Goal: Check status: Check status

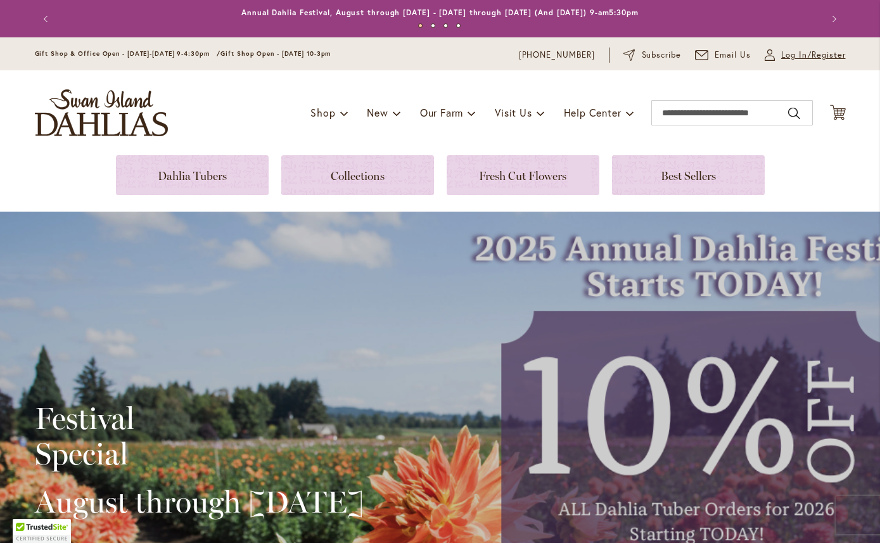
click at [797, 53] on span "Log In/Register" at bounding box center [813, 55] width 65 height 13
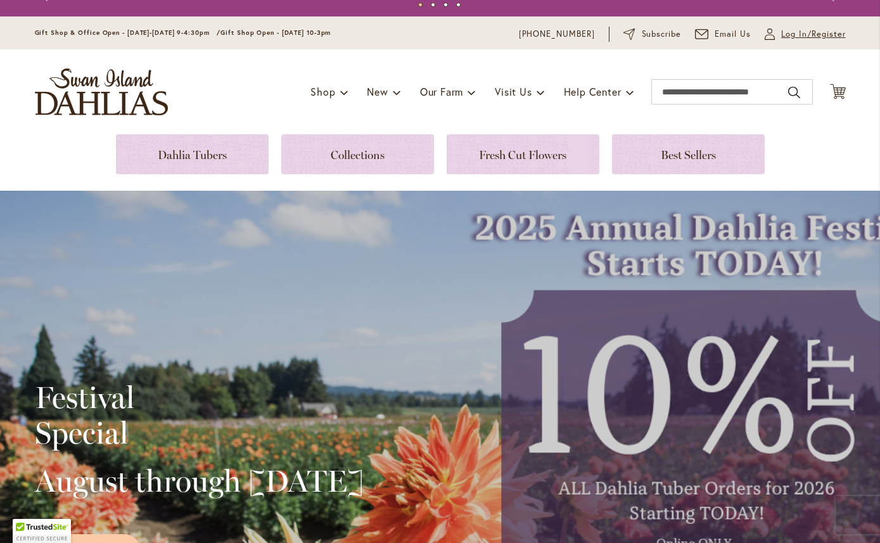
scroll to position [18, 0]
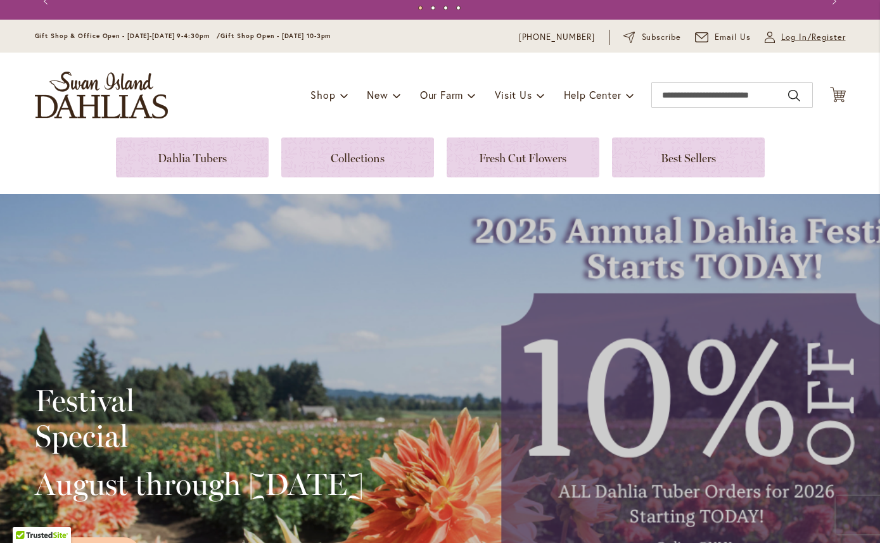
click at [819, 40] on span "Log In/Register" at bounding box center [813, 37] width 65 height 13
click at [797, 35] on span "Log In/Register" at bounding box center [813, 37] width 65 height 13
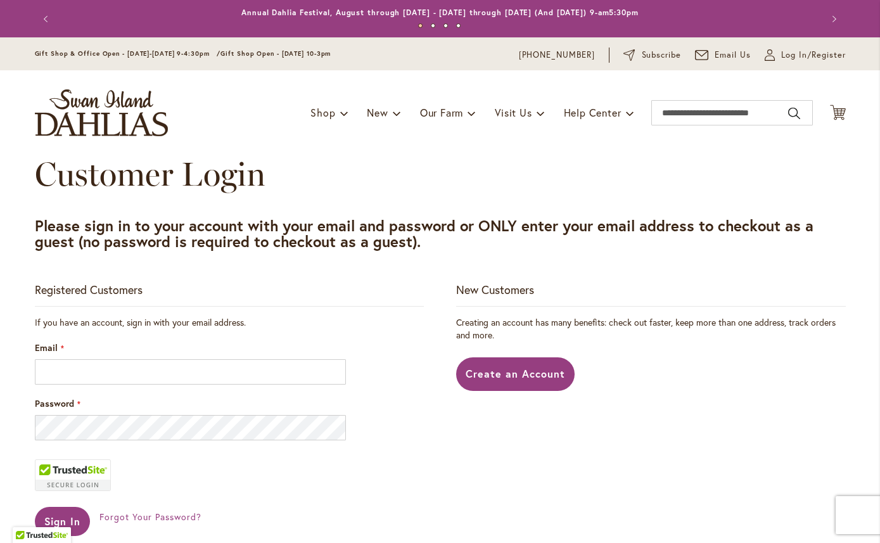
scroll to position [193, 0]
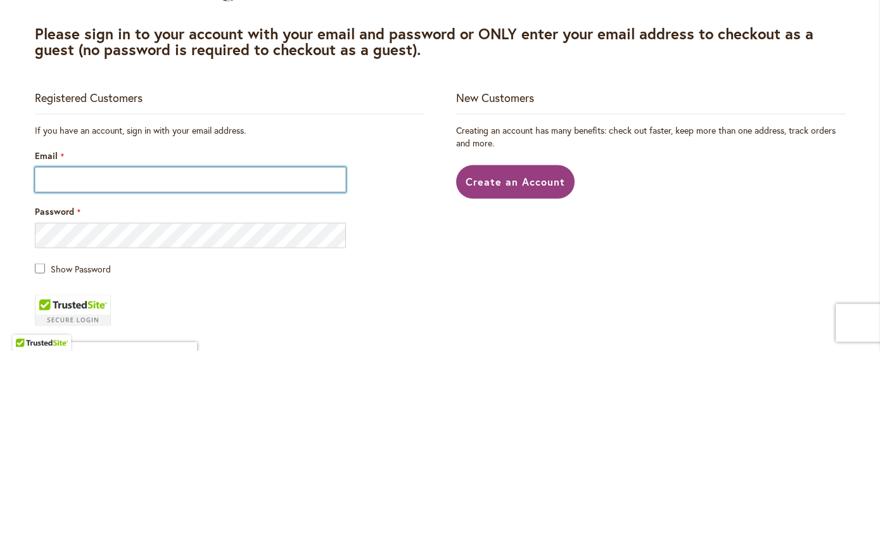
type input "**********"
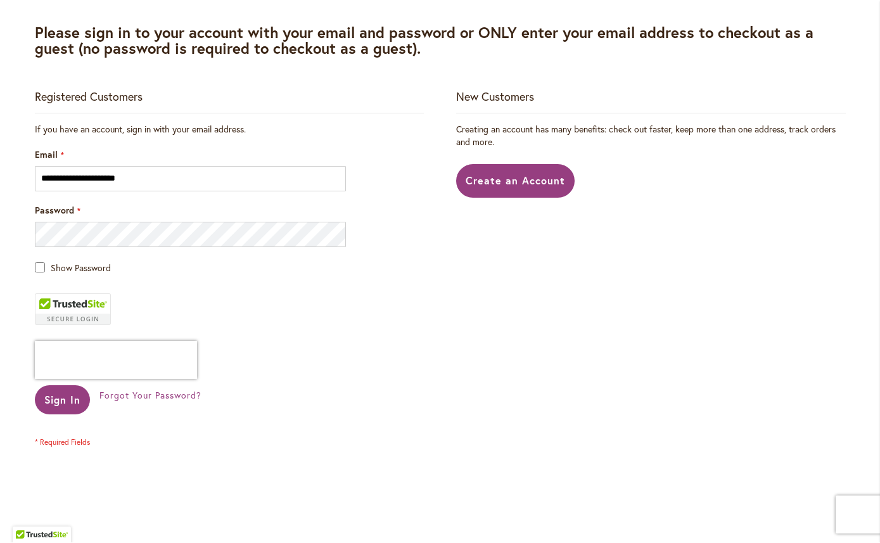
scroll to position [194, 0]
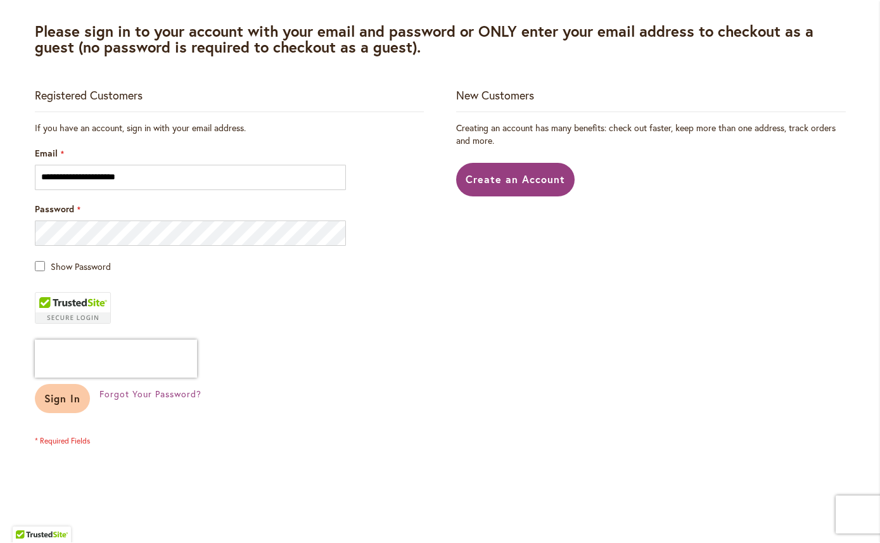
click at [82, 400] on button "Sign In" at bounding box center [63, 398] width 56 height 29
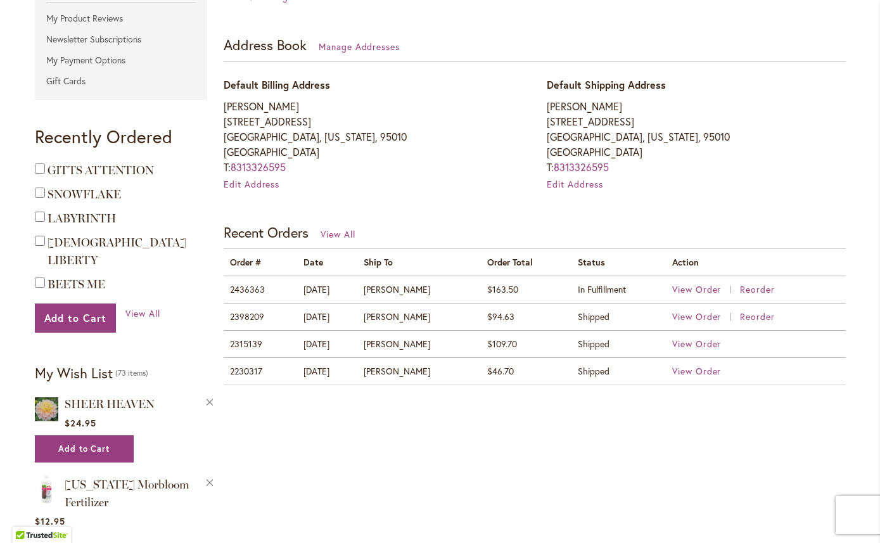
scroll to position [358, 0]
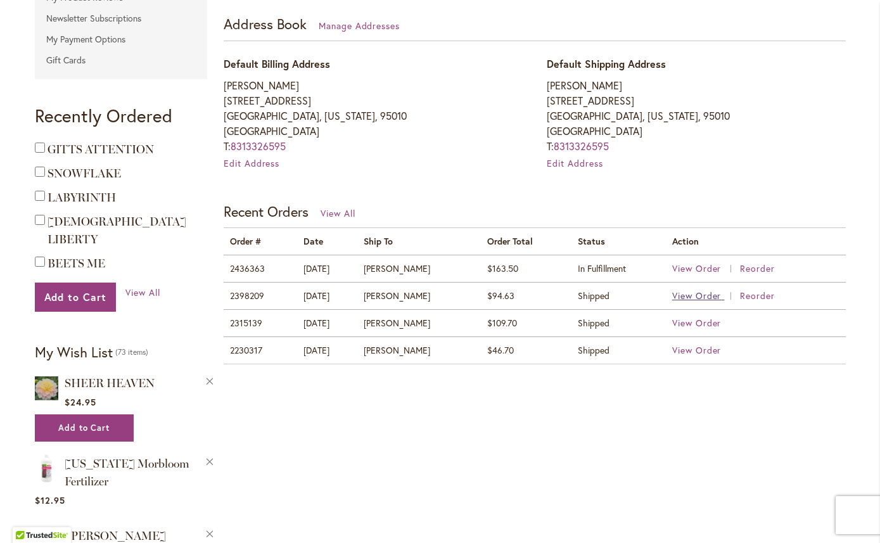
click at [704, 293] on span "View Order" at bounding box center [696, 295] width 49 height 12
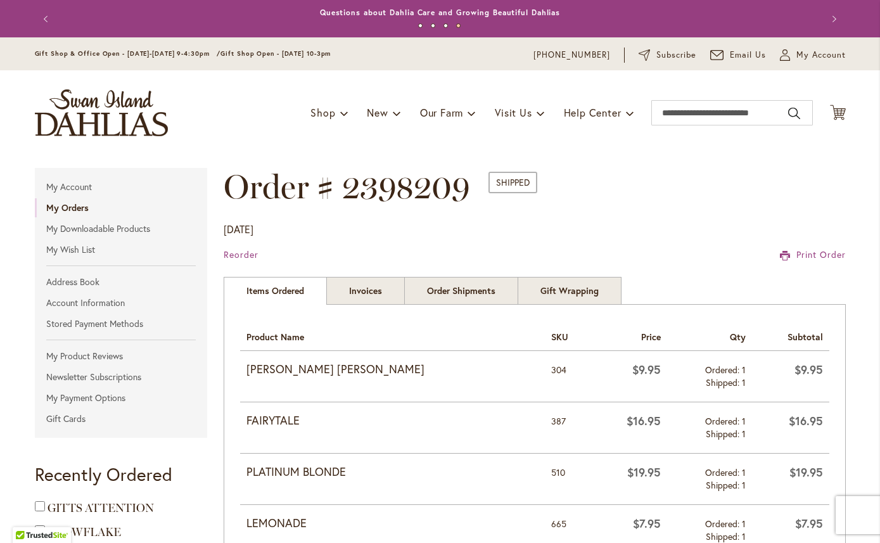
click at [298, 366] on strong "BETTY ANNE" at bounding box center [392, 369] width 292 height 16
click at [289, 364] on strong "[PERSON_NAME] [PERSON_NAME]" at bounding box center [392, 369] width 292 height 16
click at [730, 110] on input "Search" at bounding box center [731, 112] width 161 height 25
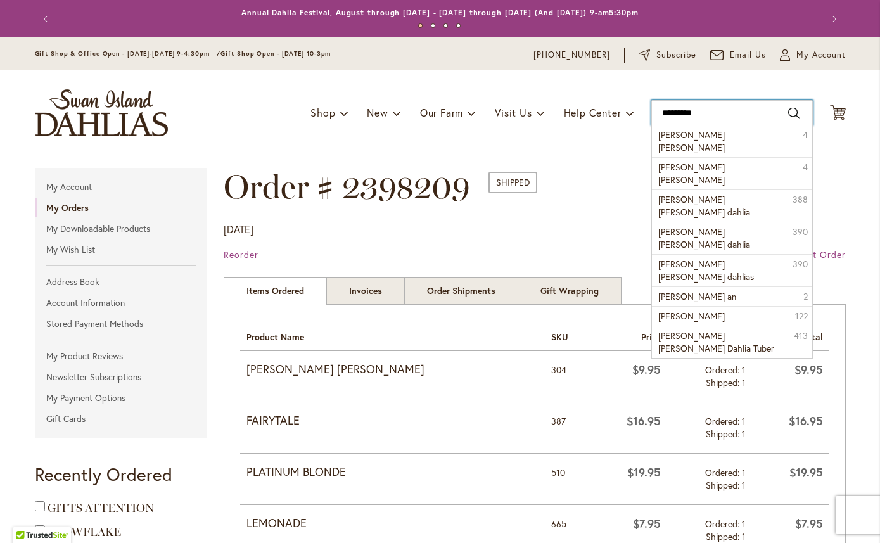
type input "**********"
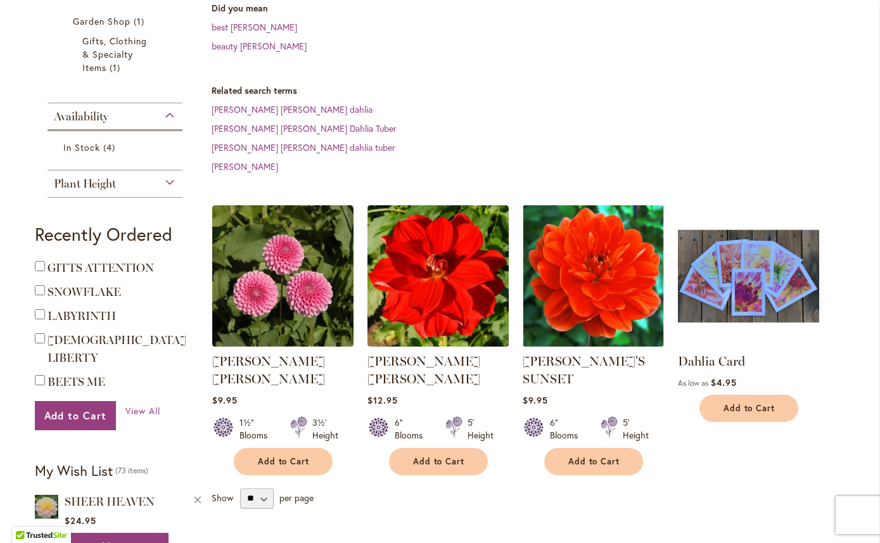
scroll to position [371, 0]
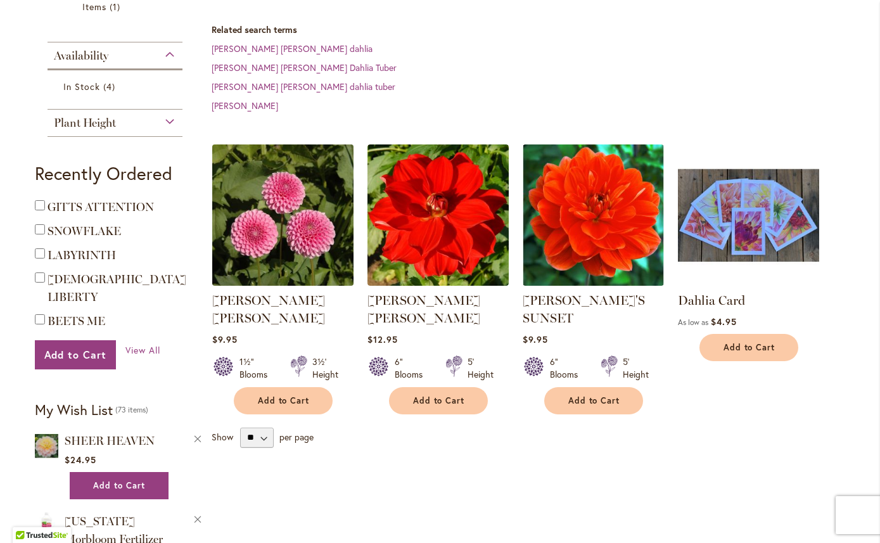
click at [320, 201] on img at bounding box center [282, 215] width 148 height 148
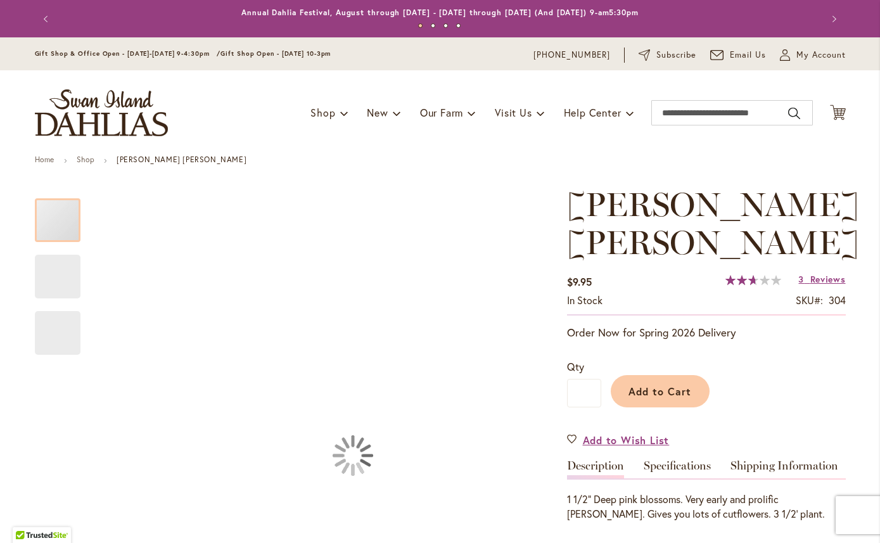
type input "***"
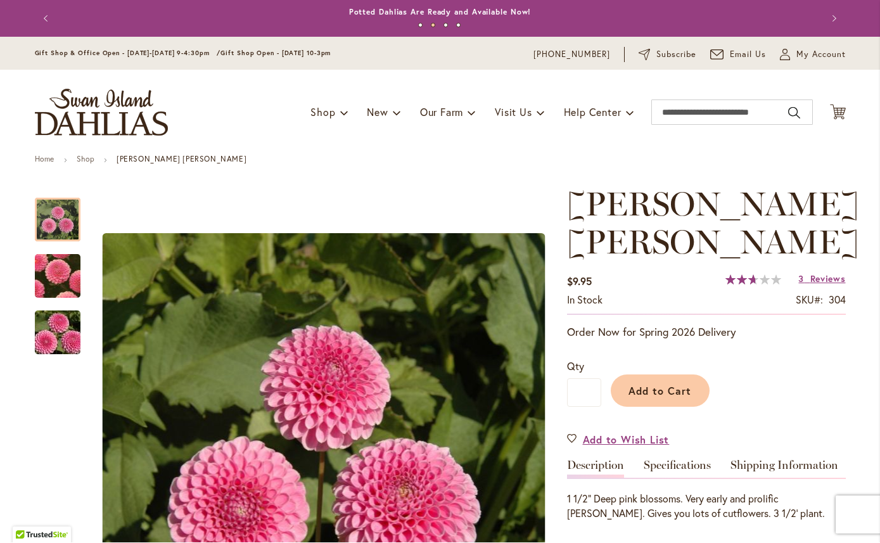
click at [61, 221] on div at bounding box center [58, 220] width 46 height 44
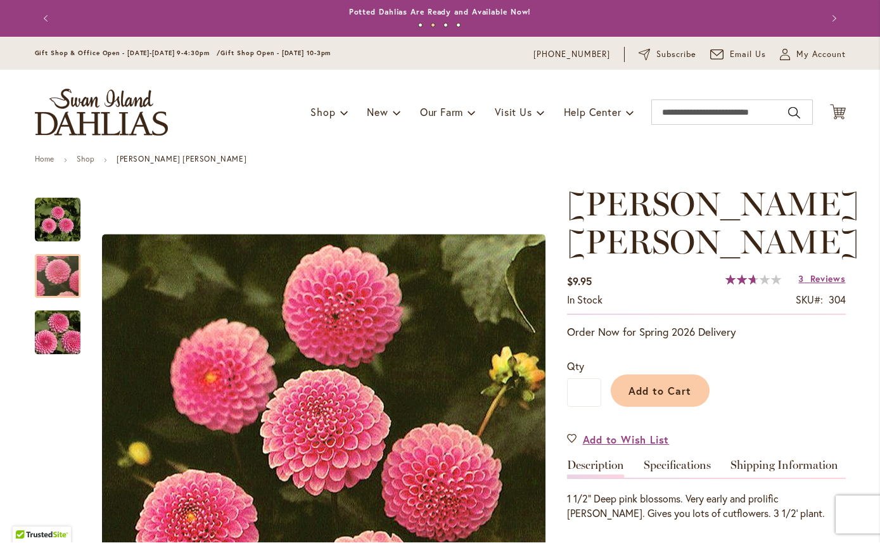
click at [67, 260] on div at bounding box center [58, 277] width 46 height 44
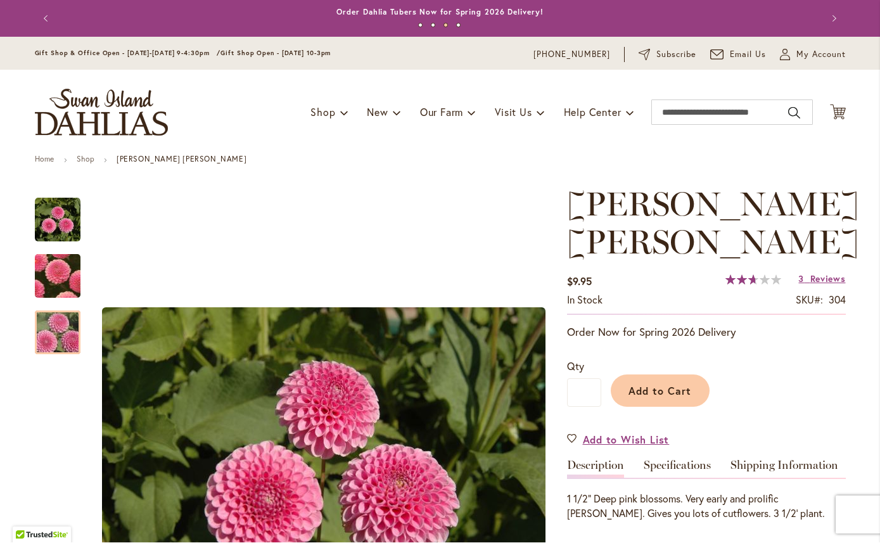
click at [59, 326] on div at bounding box center [58, 333] width 46 height 44
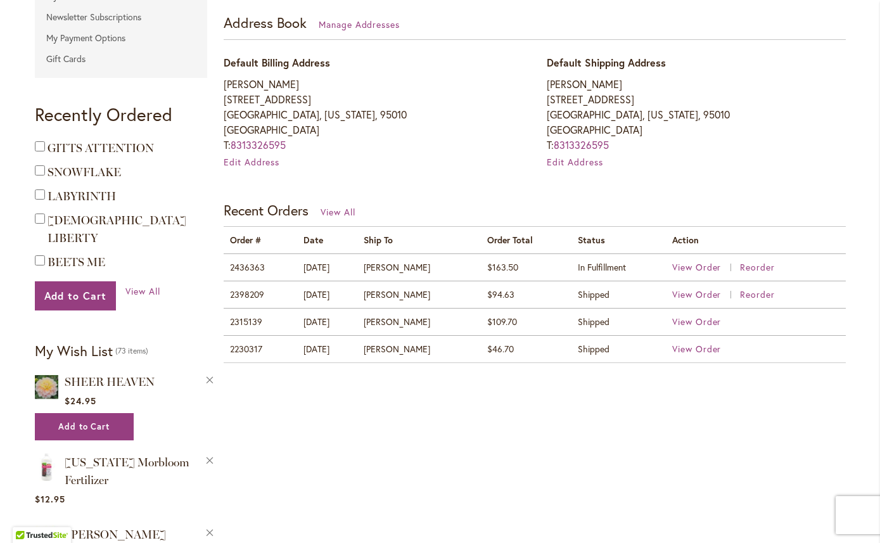
scroll to position [362, 0]
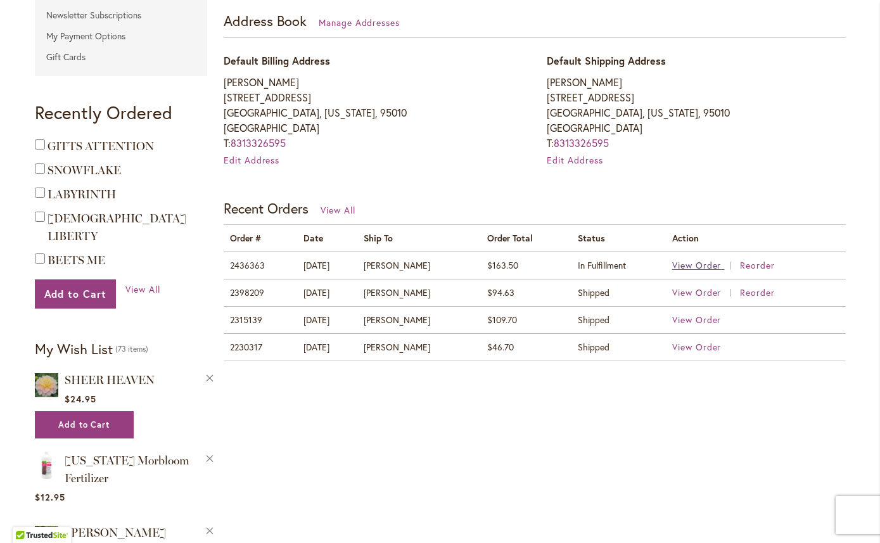
click at [714, 259] on span "View Order" at bounding box center [696, 265] width 49 height 12
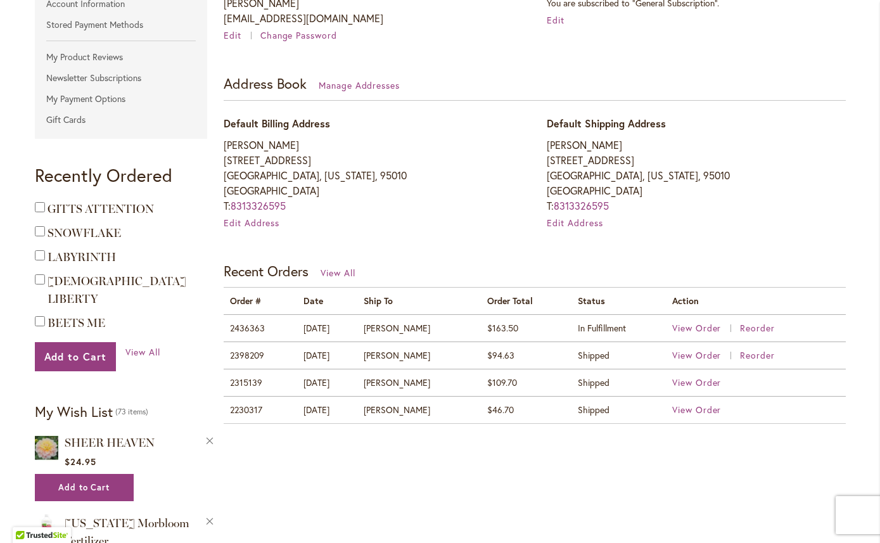
scroll to position [298, 0]
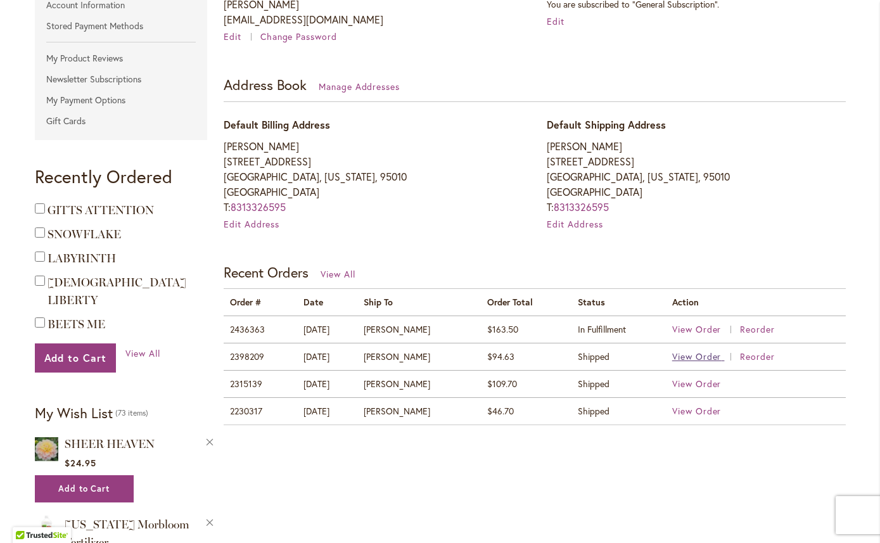
click at [709, 357] on span "View Order" at bounding box center [696, 356] width 49 height 12
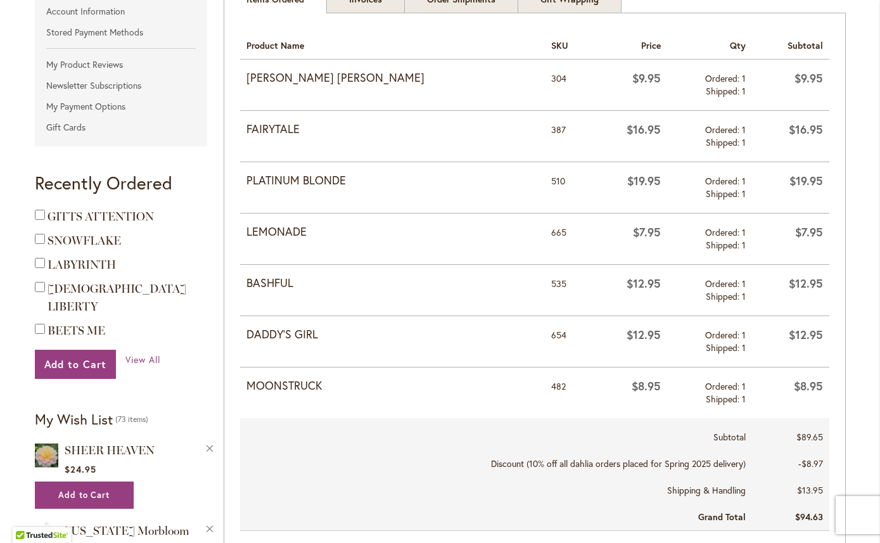
scroll to position [291, 0]
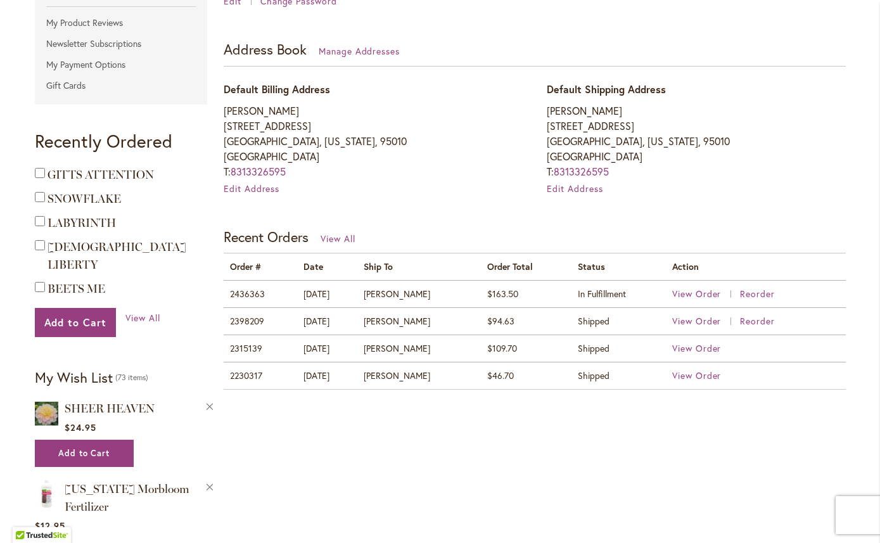
scroll to position [345, 0]
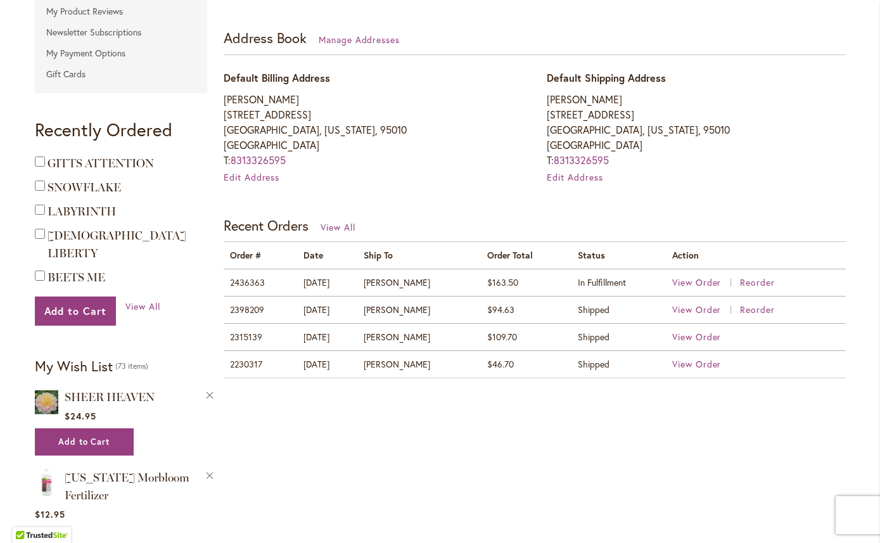
click at [258, 334] on td "2315139" at bounding box center [261, 336] width 74 height 27
click at [710, 331] on span "View Order" at bounding box center [696, 337] width 49 height 12
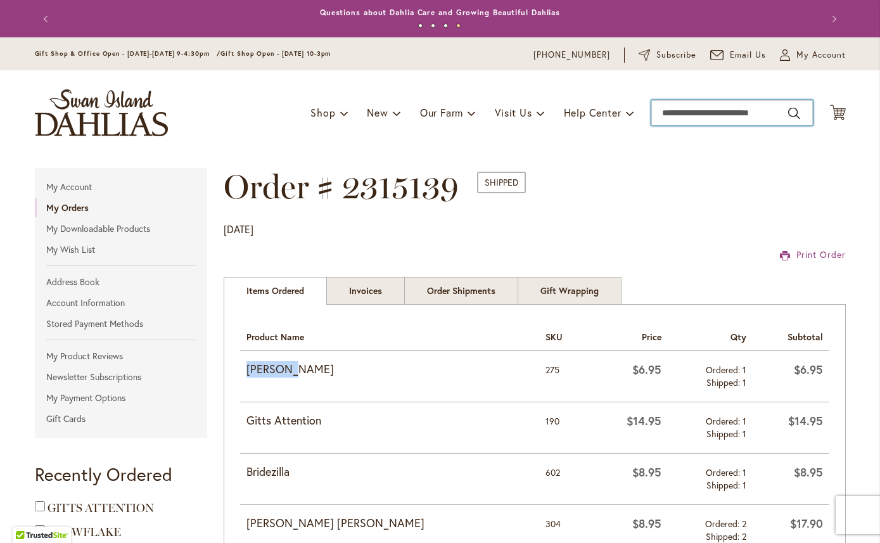
click at [735, 110] on input "Search" at bounding box center [731, 112] width 161 height 25
click at [725, 112] on input "Search" at bounding box center [731, 112] width 161 height 25
click at [717, 106] on input "Search" at bounding box center [731, 112] width 161 height 25
paste input "********"
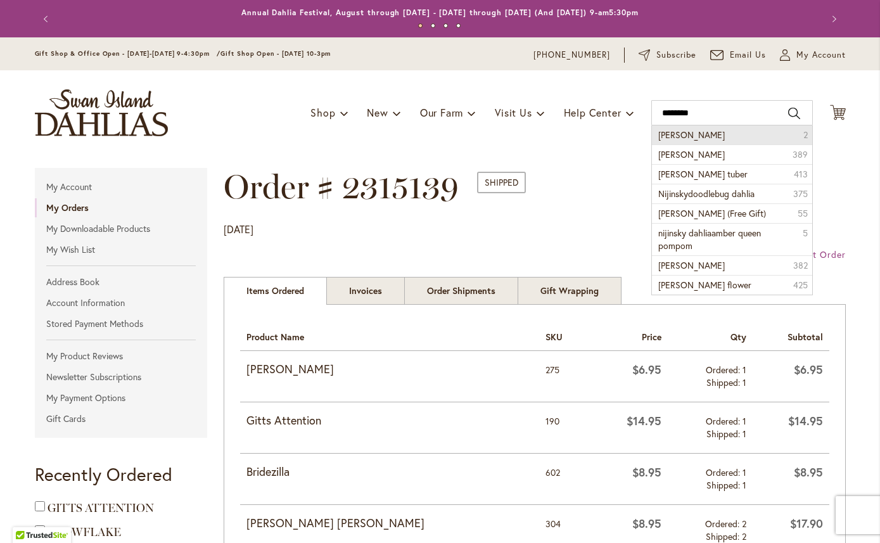
click at [795, 126] on li "Nijinsky 2" at bounding box center [732, 134] width 160 height 19
type input "********"
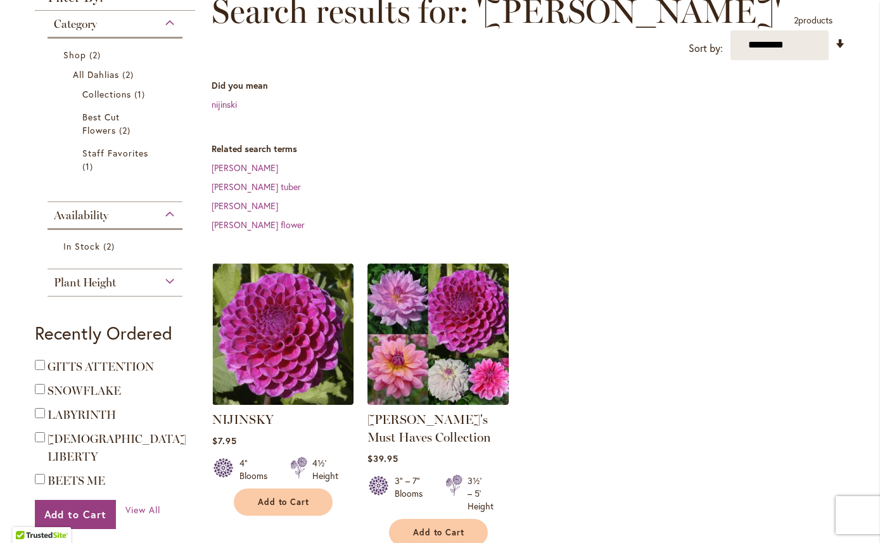
scroll to position [196, 0]
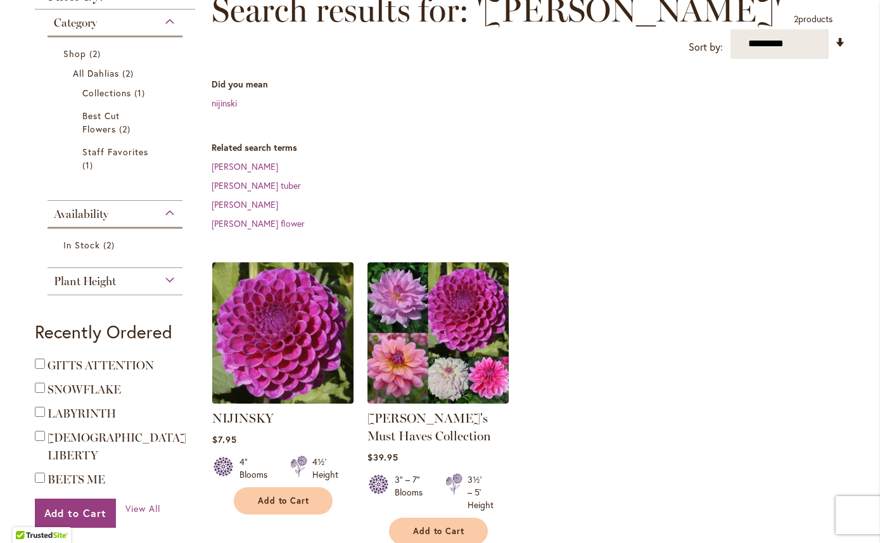
click at [331, 292] on img at bounding box center [282, 332] width 148 height 148
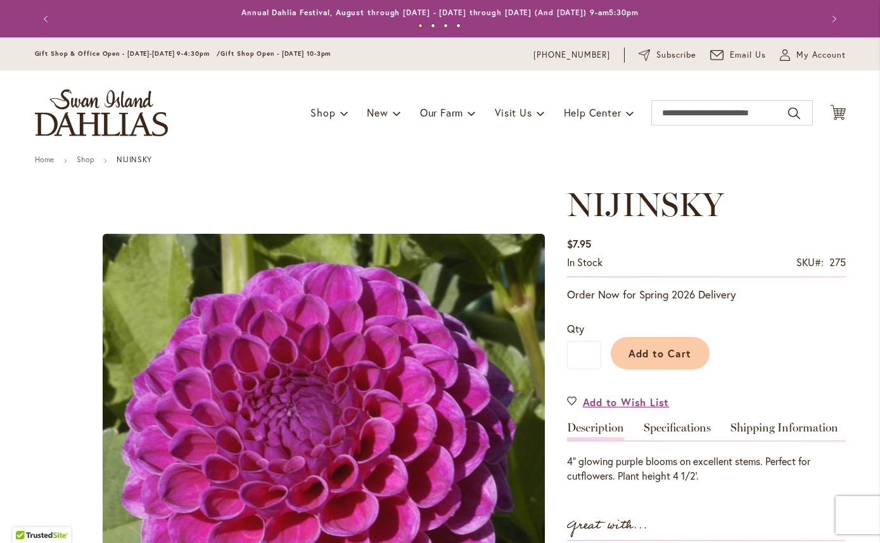
type input "***"
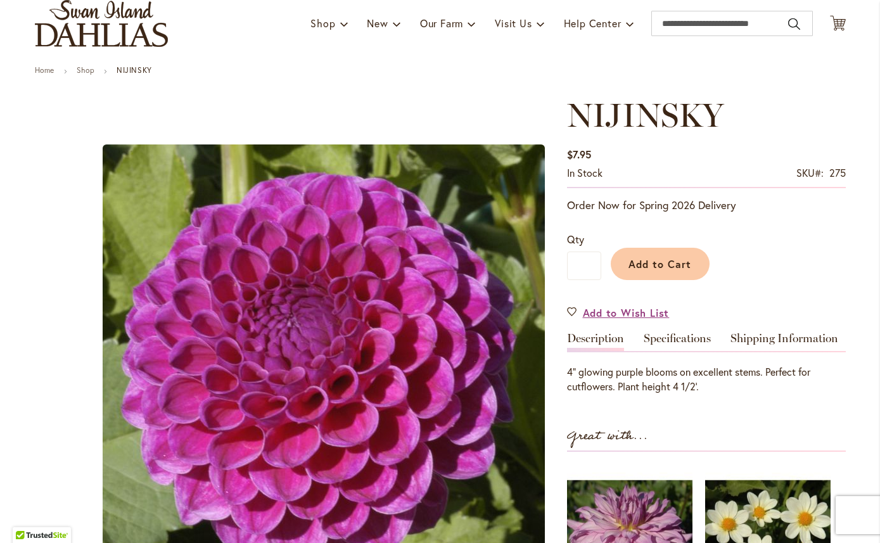
scroll to position [83, 0]
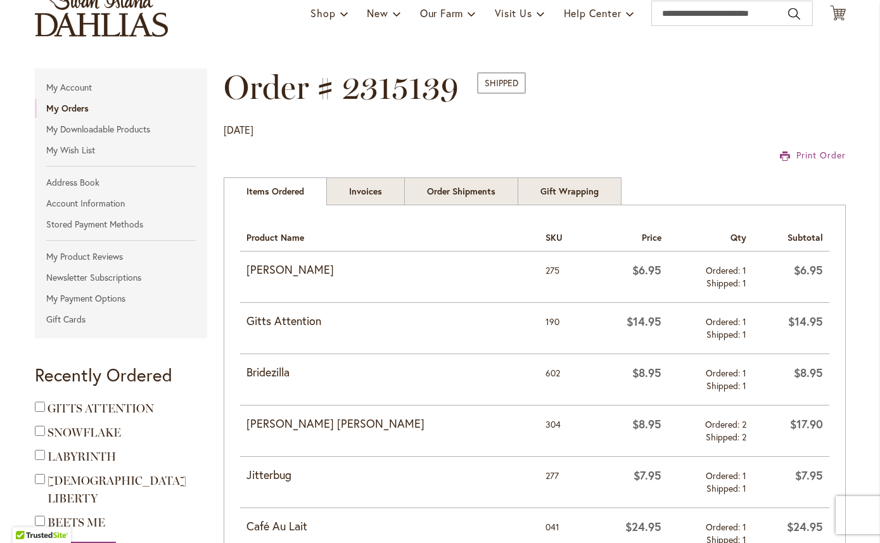
scroll to position [80, 0]
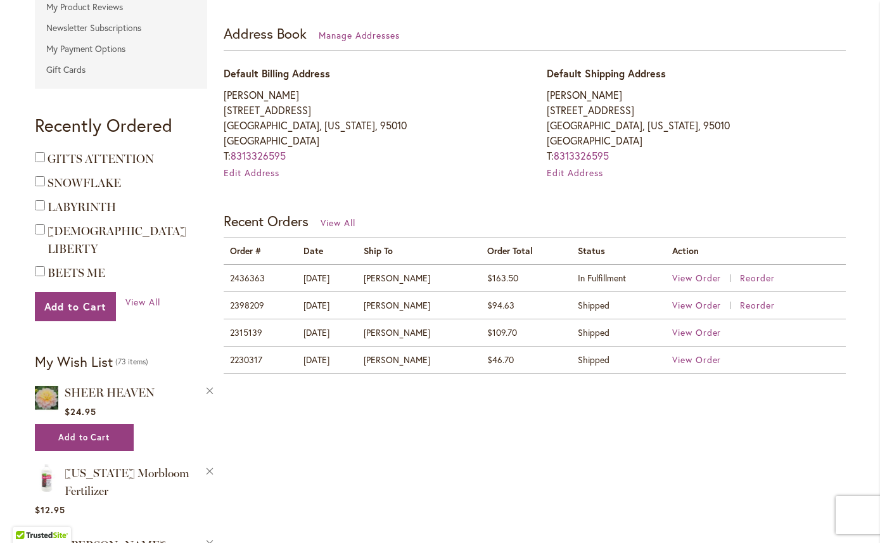
scroll to position [350, 0]
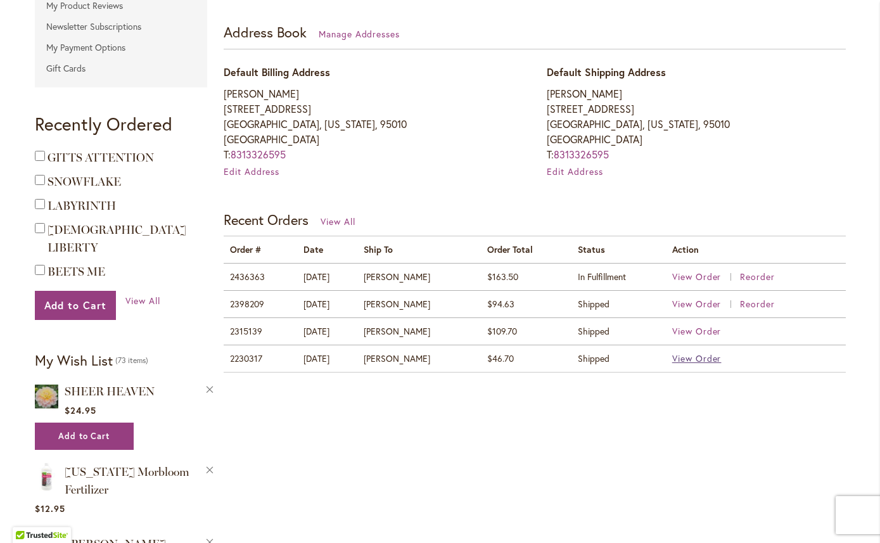
click at [718, 352] on span "View Order" at bounding box center [696, 358] width 49 height 12
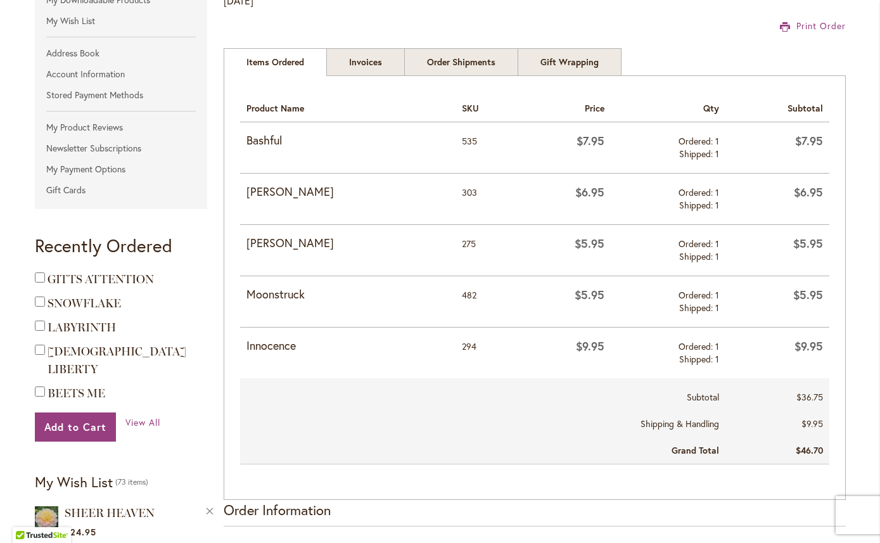
scroll to position [229, 0]
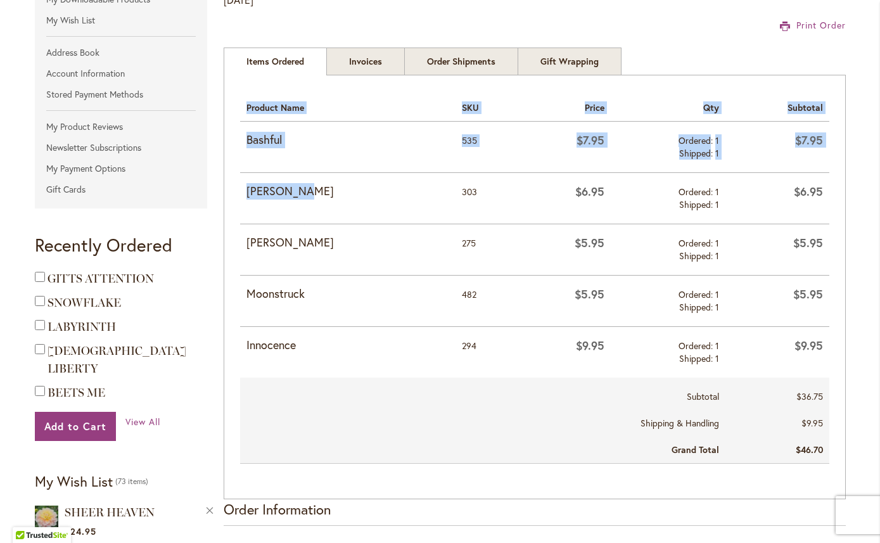
click at [374, 198] on strong "Mary Munns" at bounding box center [347, 191] width 203 height 16
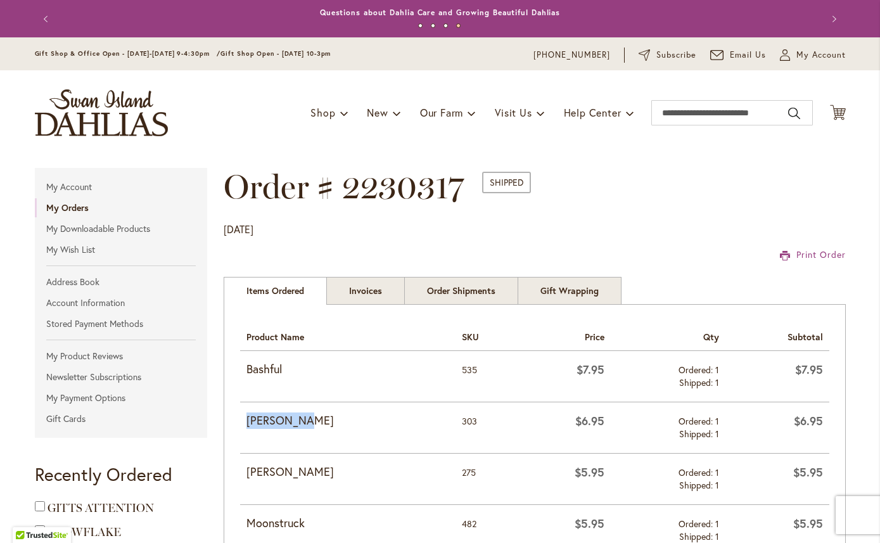
scroll to position [0, 0]
click at [731, 113] on input "Search" at bounding box center [731, 112] width 161 height 25
click at [712, 107] on input "Search" at bounding box center [731, 112] width 161 height 25
click at [705, 108] on input "Search" at bounding box center [731, 112] width 161 height 25
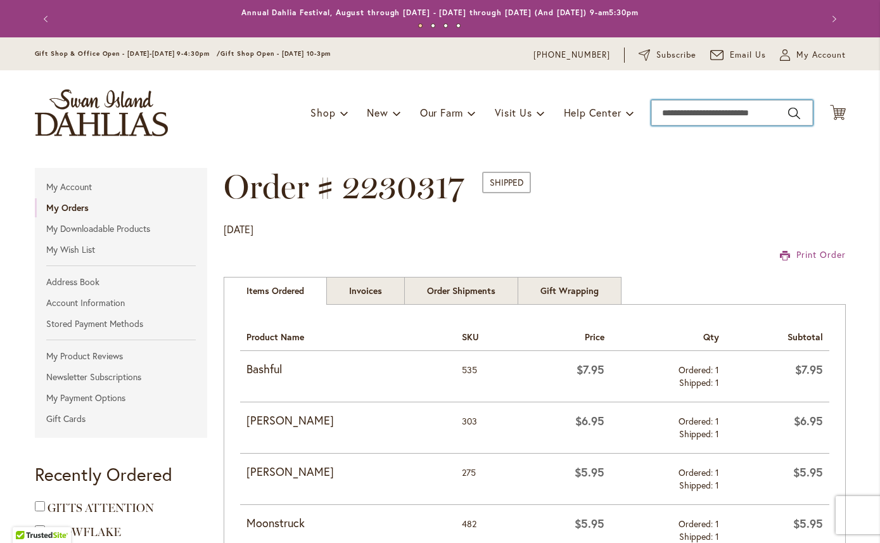
paste input "**********"
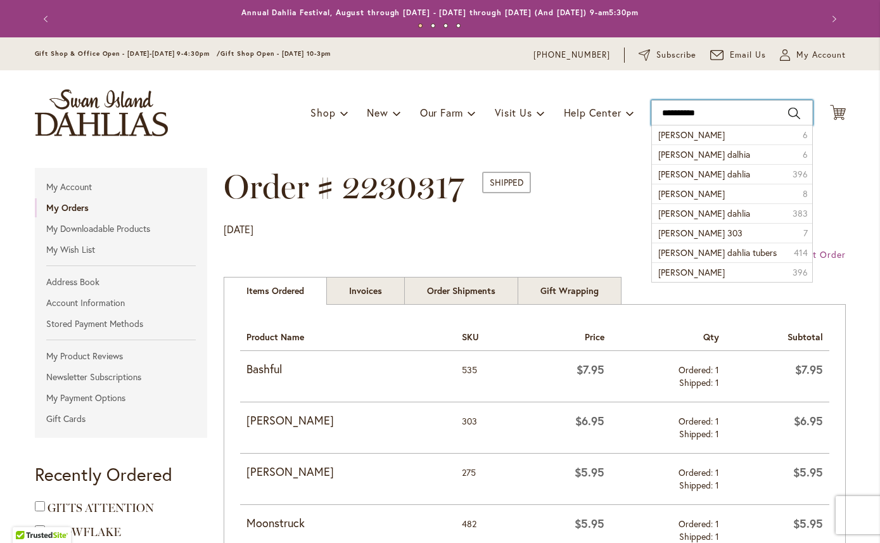
click at [798, 103] on input "**********" at bounding box center [731, 112] width 161 height 25
click at [725, 131] on li "mary munns 6" at bounding box center [732, 134] width 160 height 19
type input "**********"
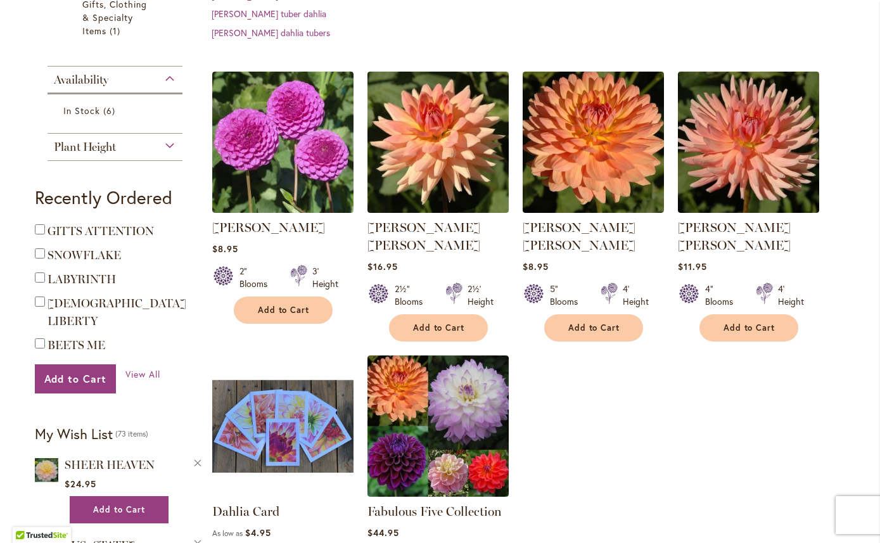
scroll to position [403, 0]
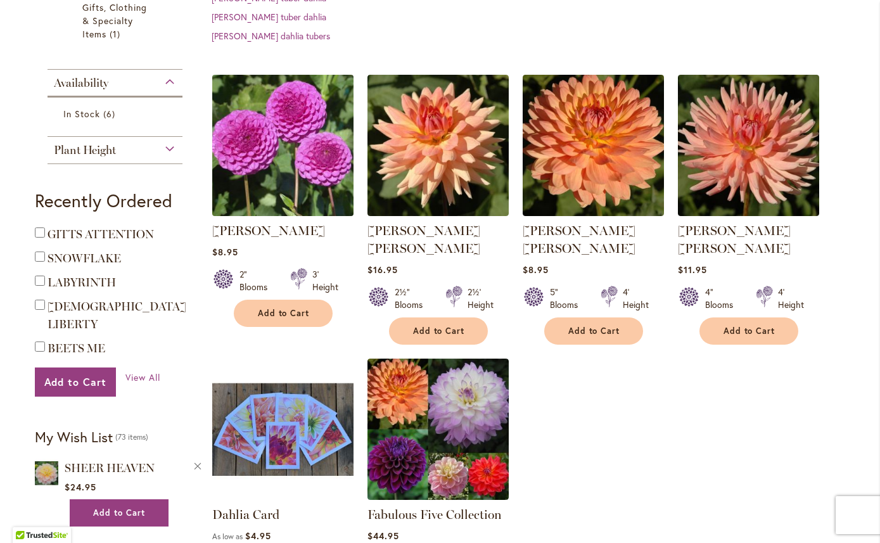
click at [330, 160] on img at bounding box center [282, 145] width 148 height 148
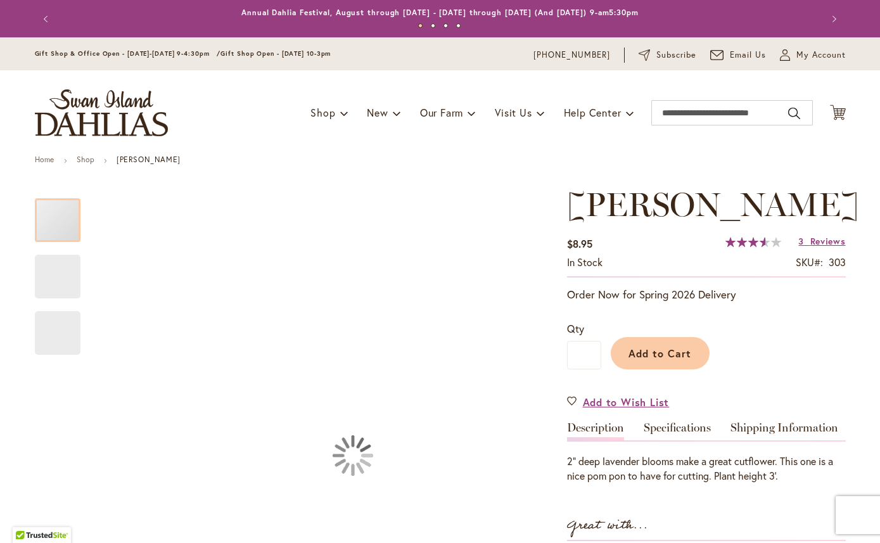
type input "***"
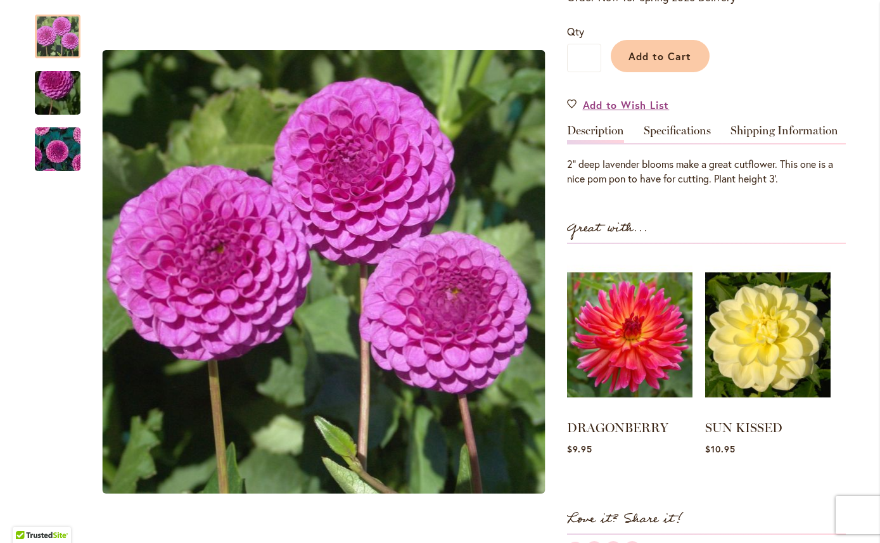
scroll to position [297, 0]
click at [680, 126] on link "Specifications" at bounding box center [676, 134] width 67 height 18
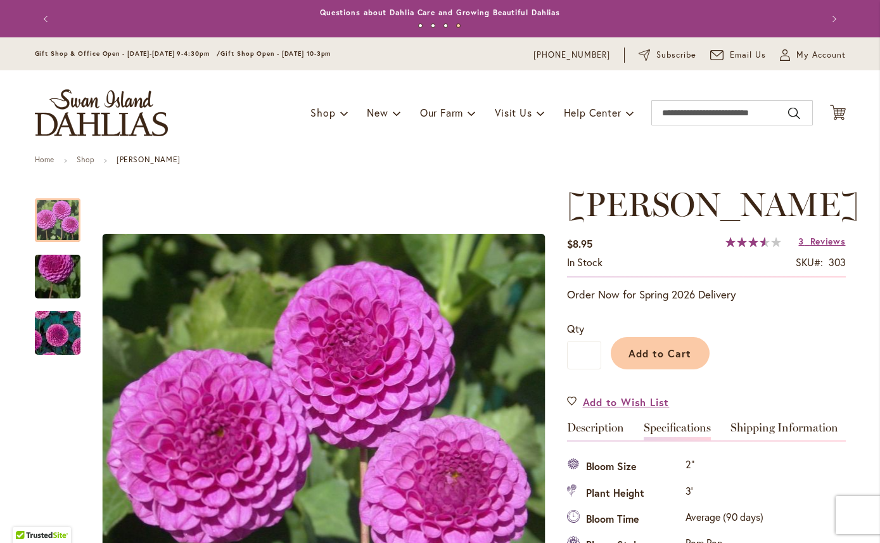
scroll to position [0, 0]
